Goal: Information Seeking & Learning: Find specific fact

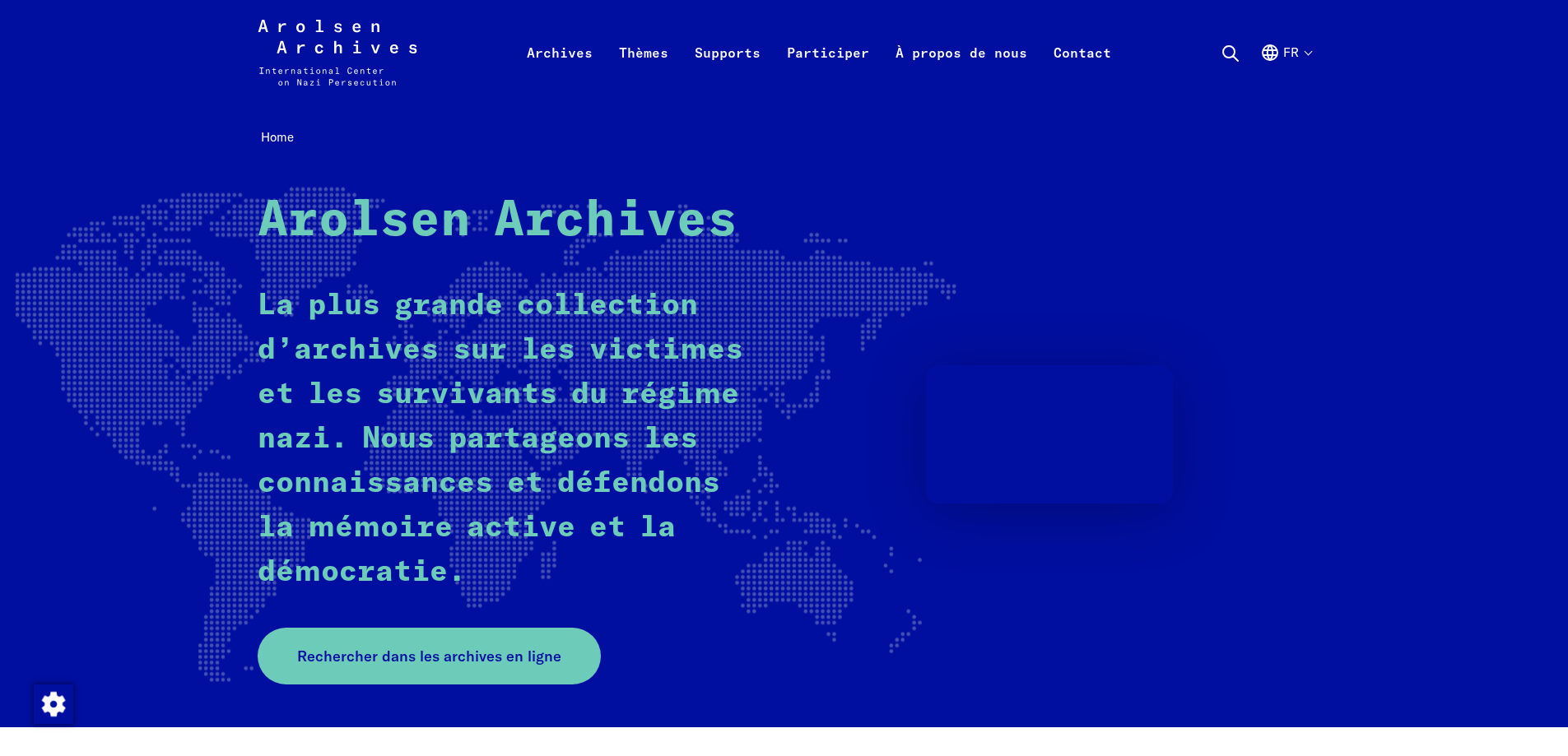
click at [1231, 48] on icon at bounding box center [1230, 53] width 19 height 19
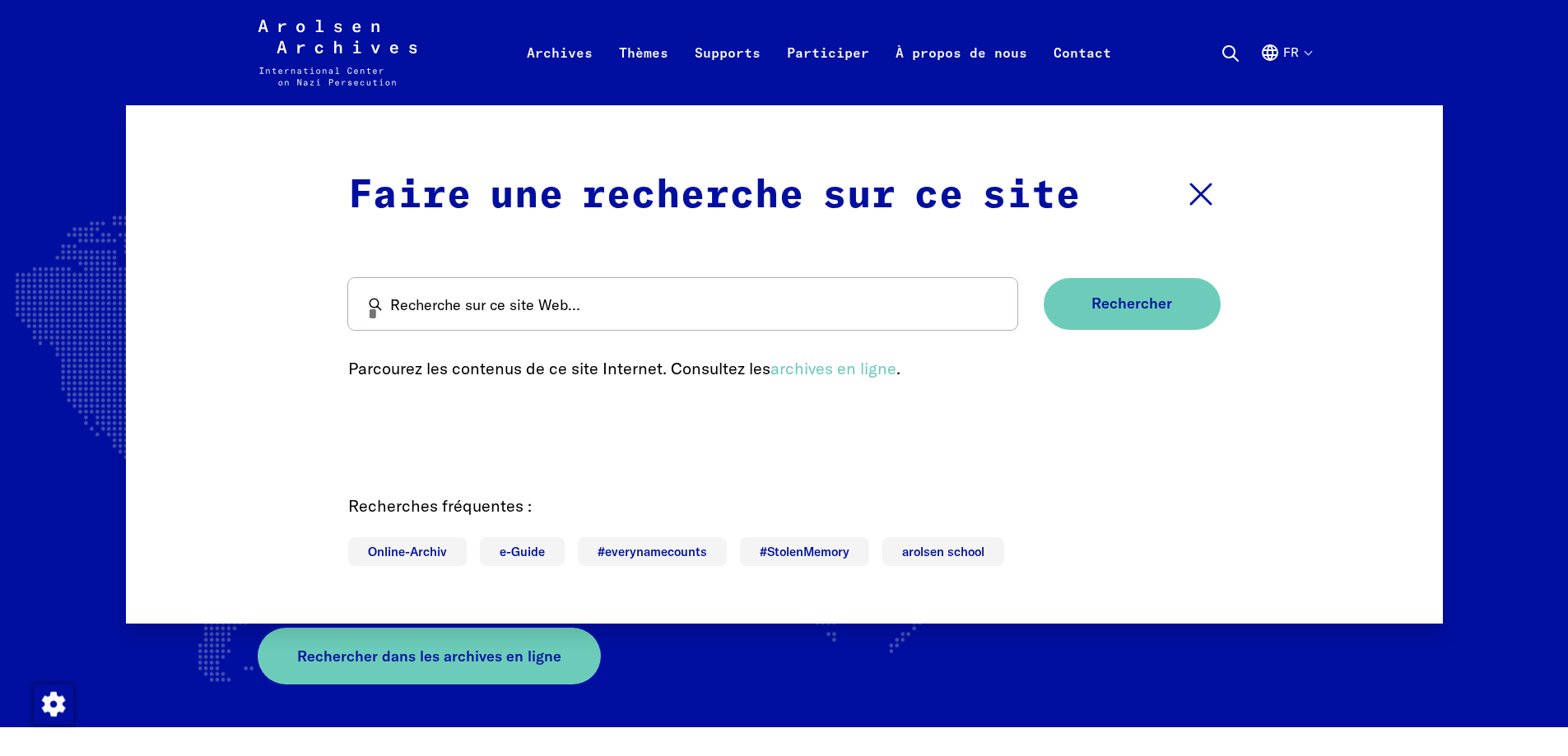
click at [1181, 166] on button "Fermer la recherche" at bounding box center [1201, 195] width 40 height 59
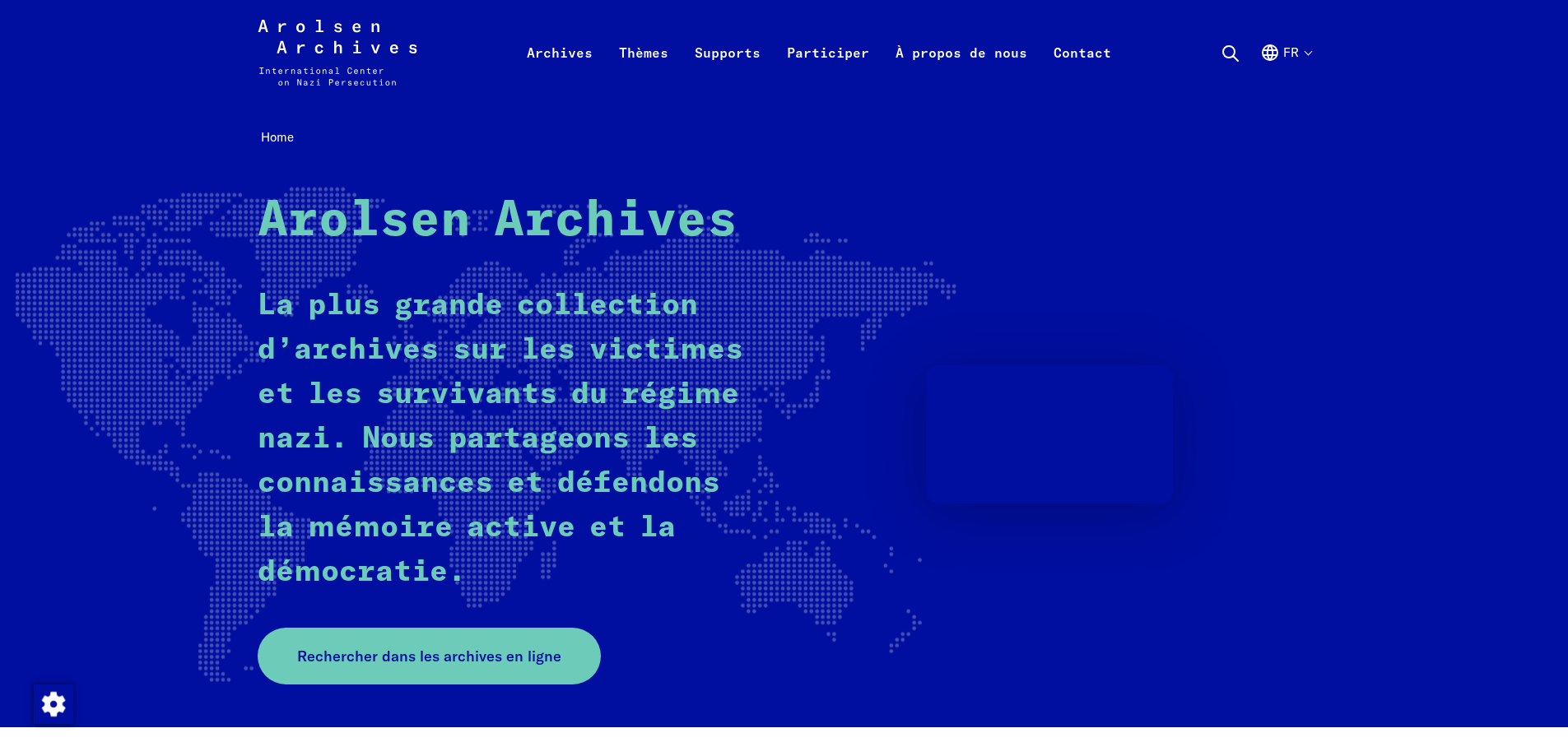
click at [1220, 42] on button "Recherche" at bounding box center [1230, 52] width 19 height 21
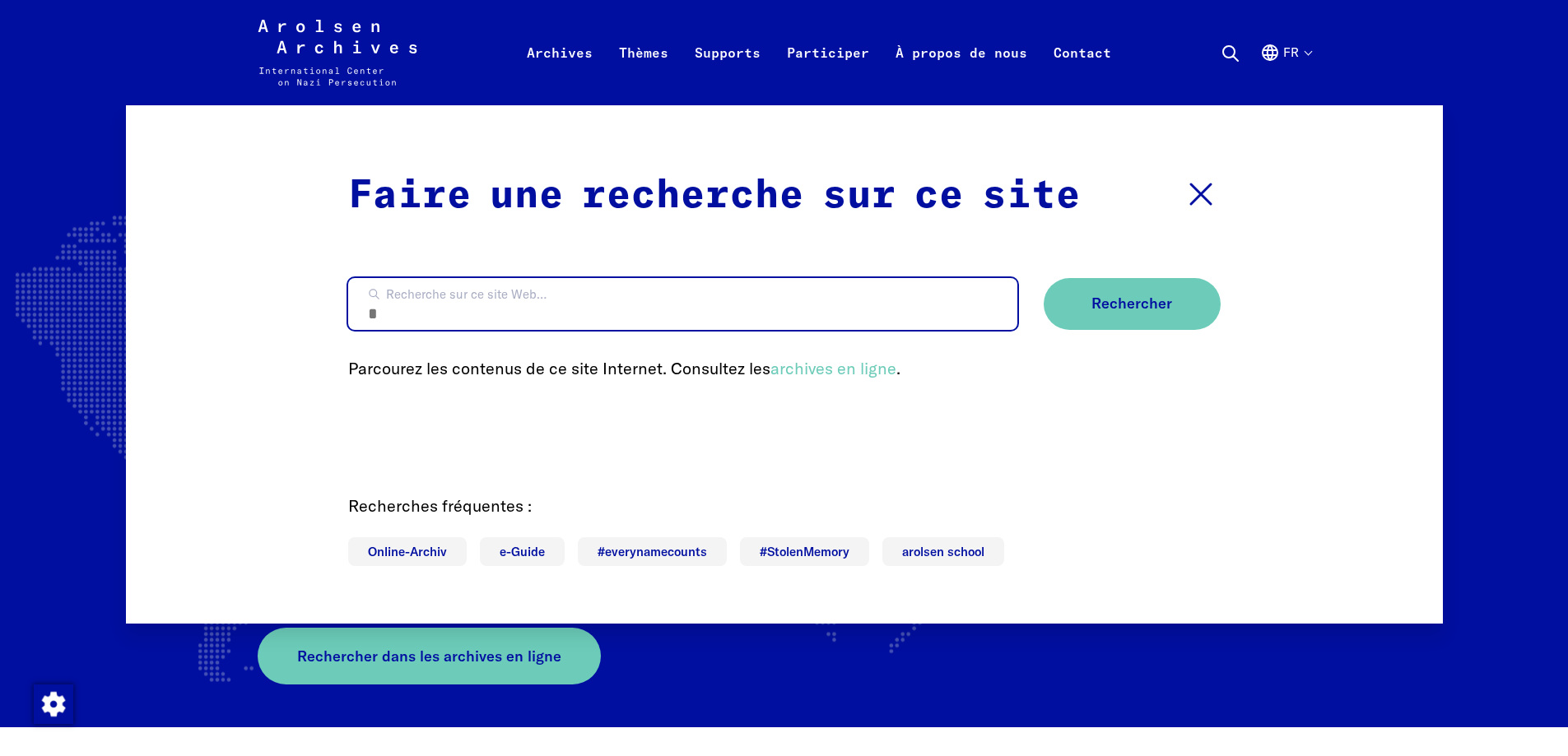
click at [711, 300] on input "Recherche sur ce site Web…" at bounding box center [682, 303] width 669 height 52
type input "**********"
click at [1043, 278] on button "Rechercher" at bounding box center [1132, 303] width 177 height 52
